Goal: Task Accomplishment & Management: Use online tool/utility

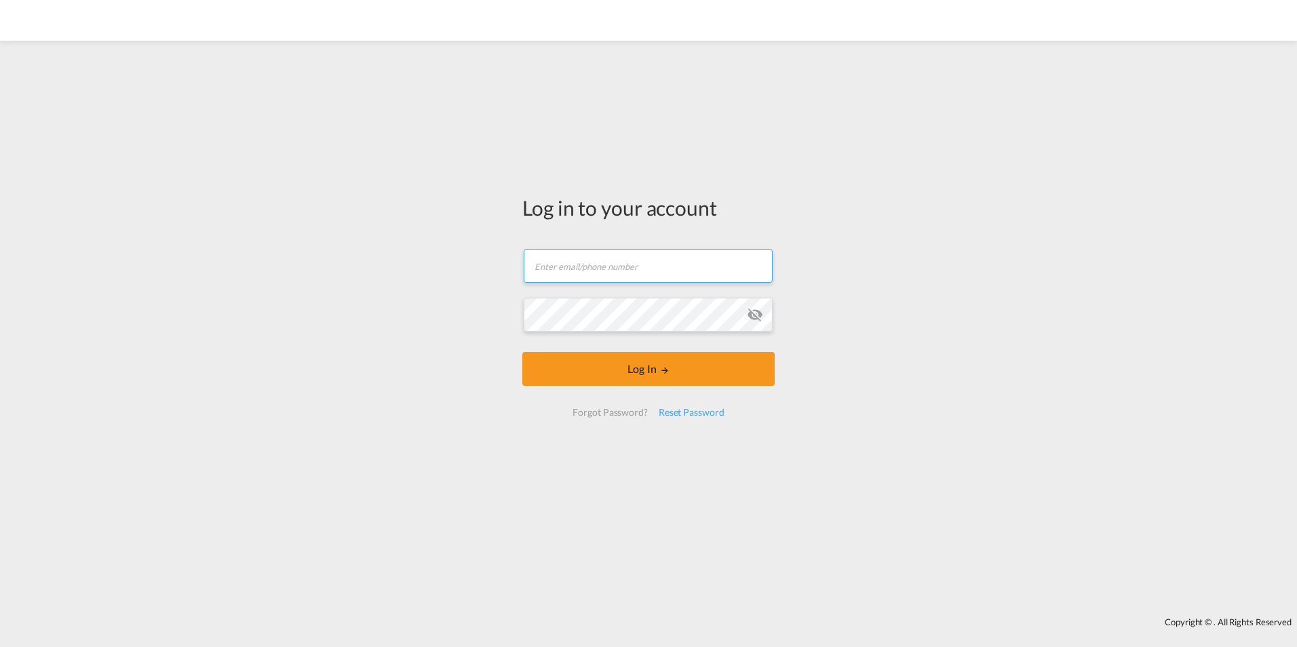
click at [658, 279] on input "text" at bounding box center [648, 266] width 249 height 34
type input "[EMAIL_ADDRESS][DOMAIN_NAME]"
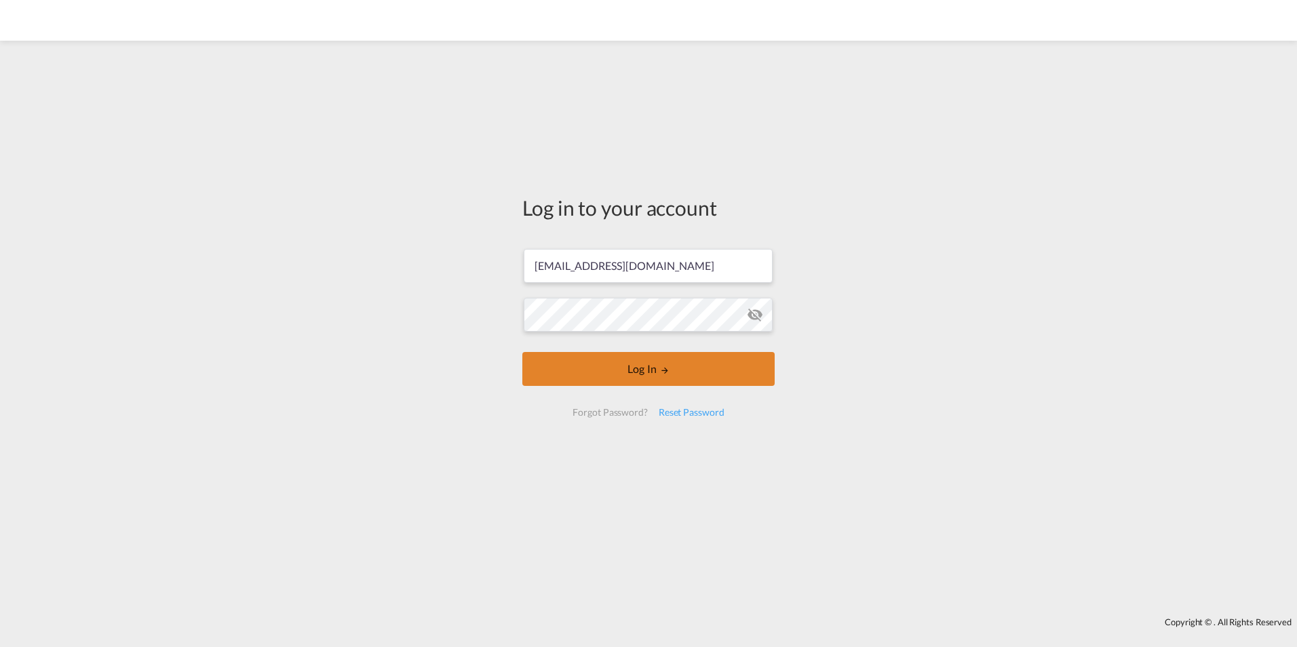
click at [688, 359] on button "Log In" at bounding box center [649, 369] width 252 height 34
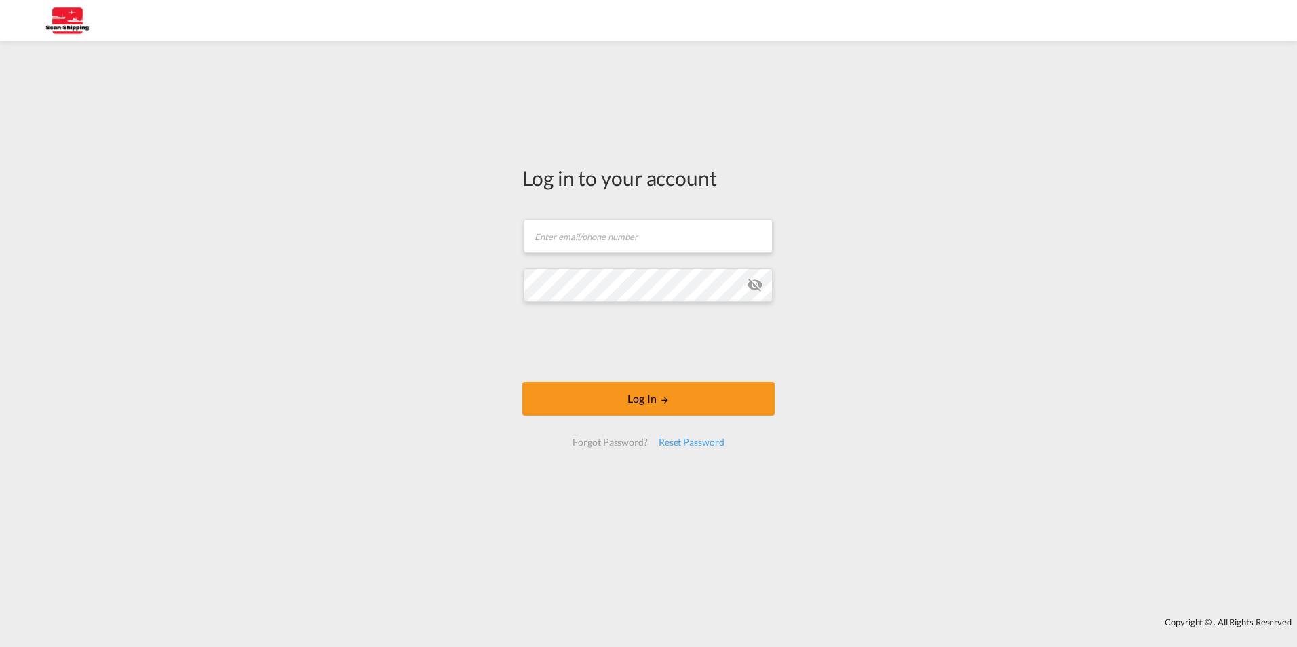
click at [596, 216] on form "Email field is required Password field is required Log In Forgot Password? Rese…" at bounding box center [649, 333] width 252 height 254
click at [600, 242] on input "text" at bounding box center [648, 236] width 249 height 34
paste input "[EMAIL_ADDRESS][DOMAIN_NAME]"
type input "[EMAIL_ADDRESS][DOMAIN_NAME]"
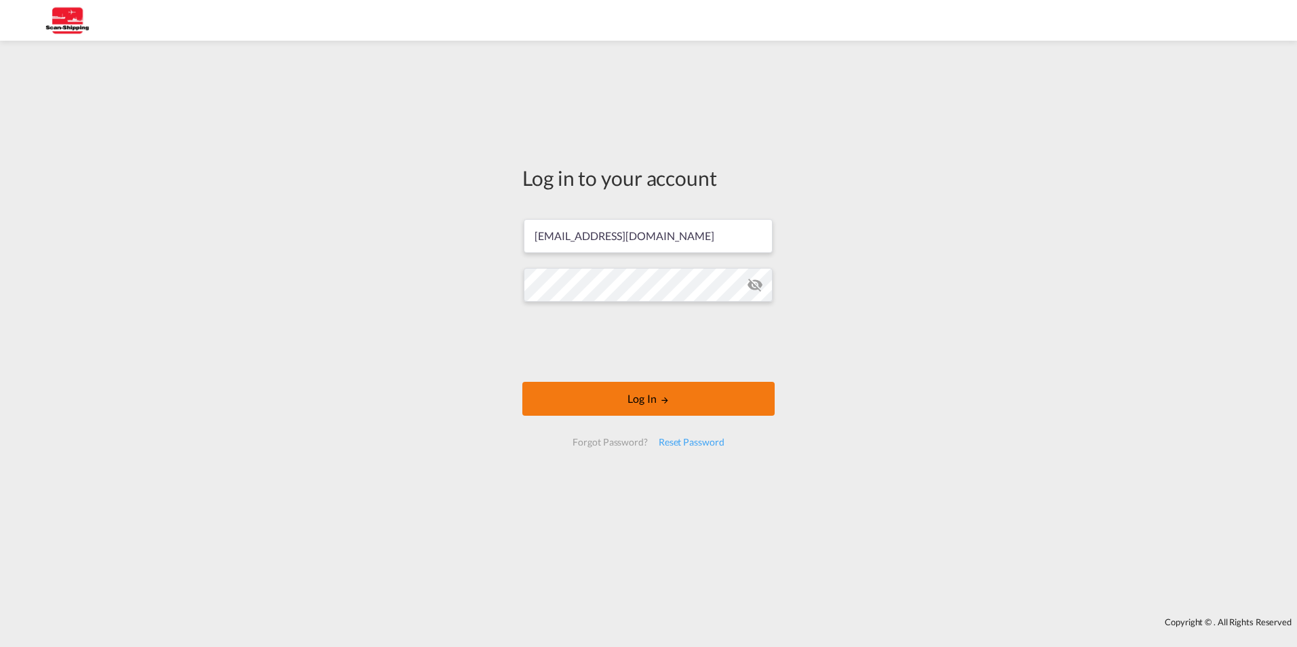
click at [636, 403] on button "Log In" at bounding box center [649, 399] width 252 height 34
